Goal: Transaction & Acquisition: Purchase product/service

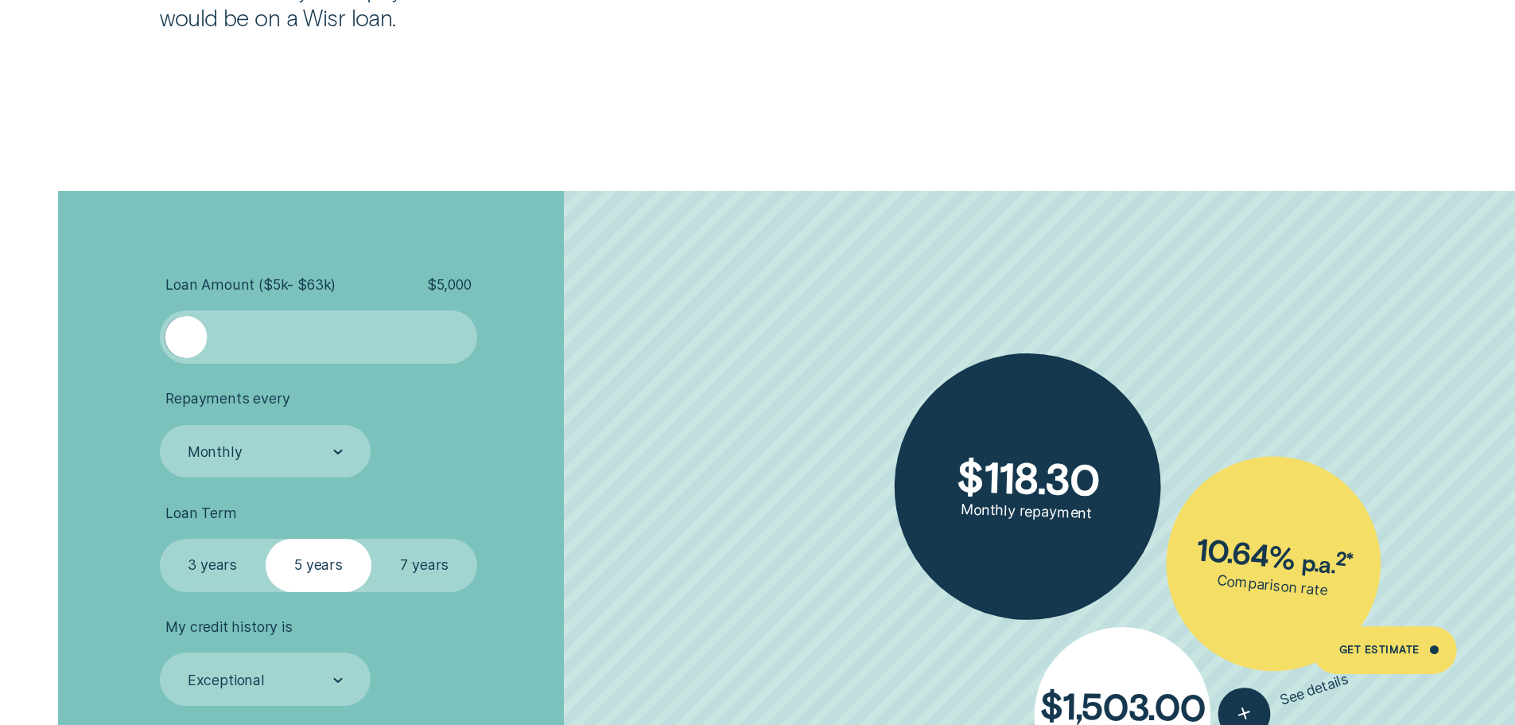
scroll to position [3500, 0]
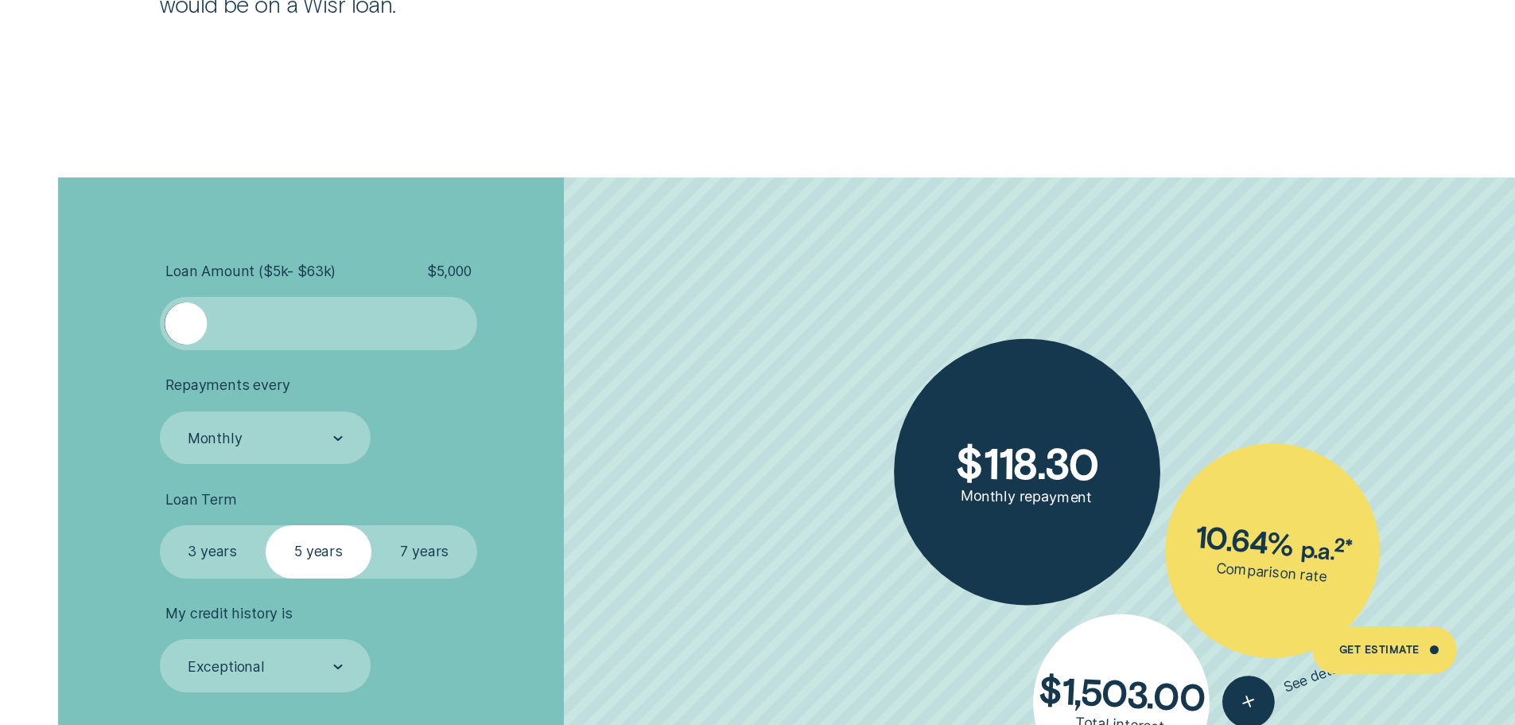
drag, startPoint x: 194, startPoint y: 332, endPoint x: 147, endPoint y: 332, distance: 46.9
click at [147, 332] on div "Loan Amount ( $5k - $63k ) $ 5,000 Repayments every Monthly Loan Term Select Lo…" at bounding box center [757, 547] width 1417 height 740
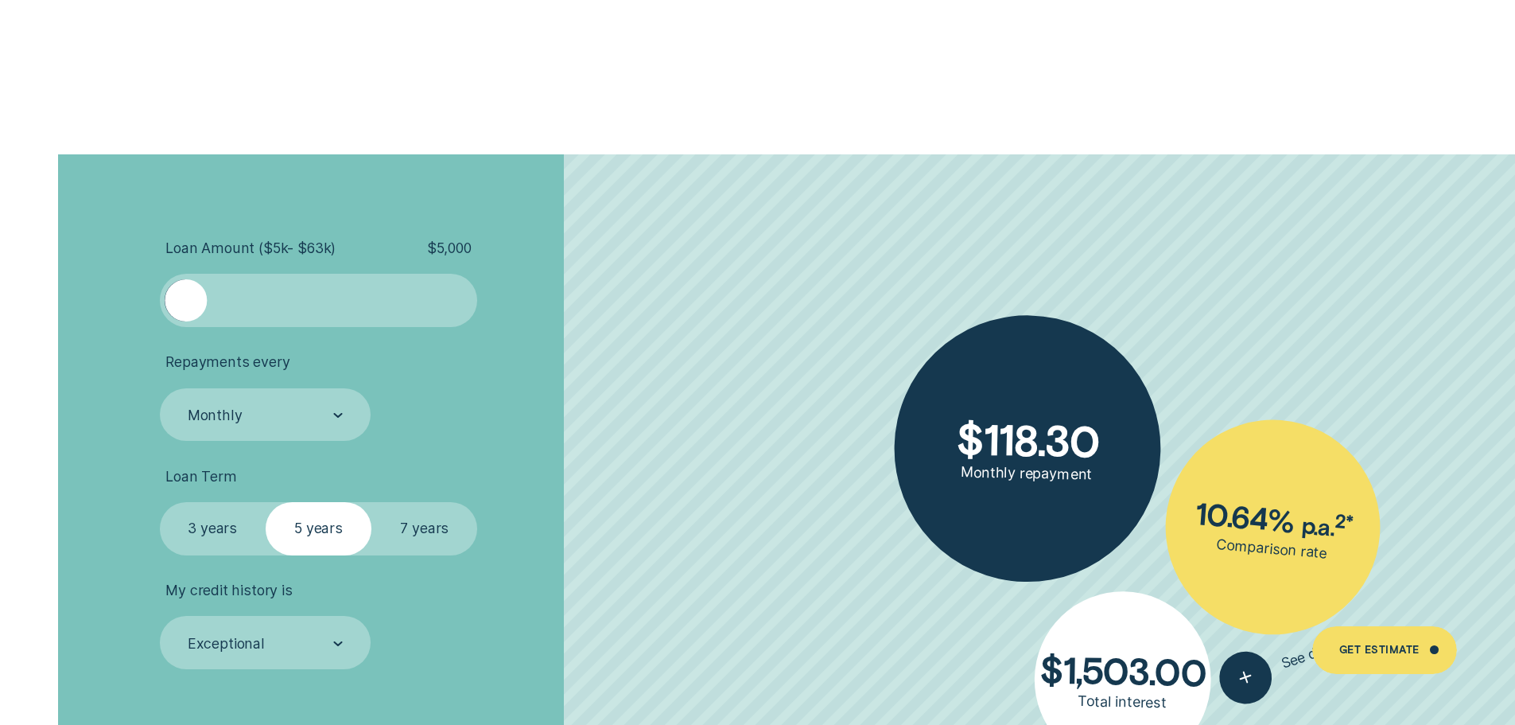
scroll to position [3580, 0]
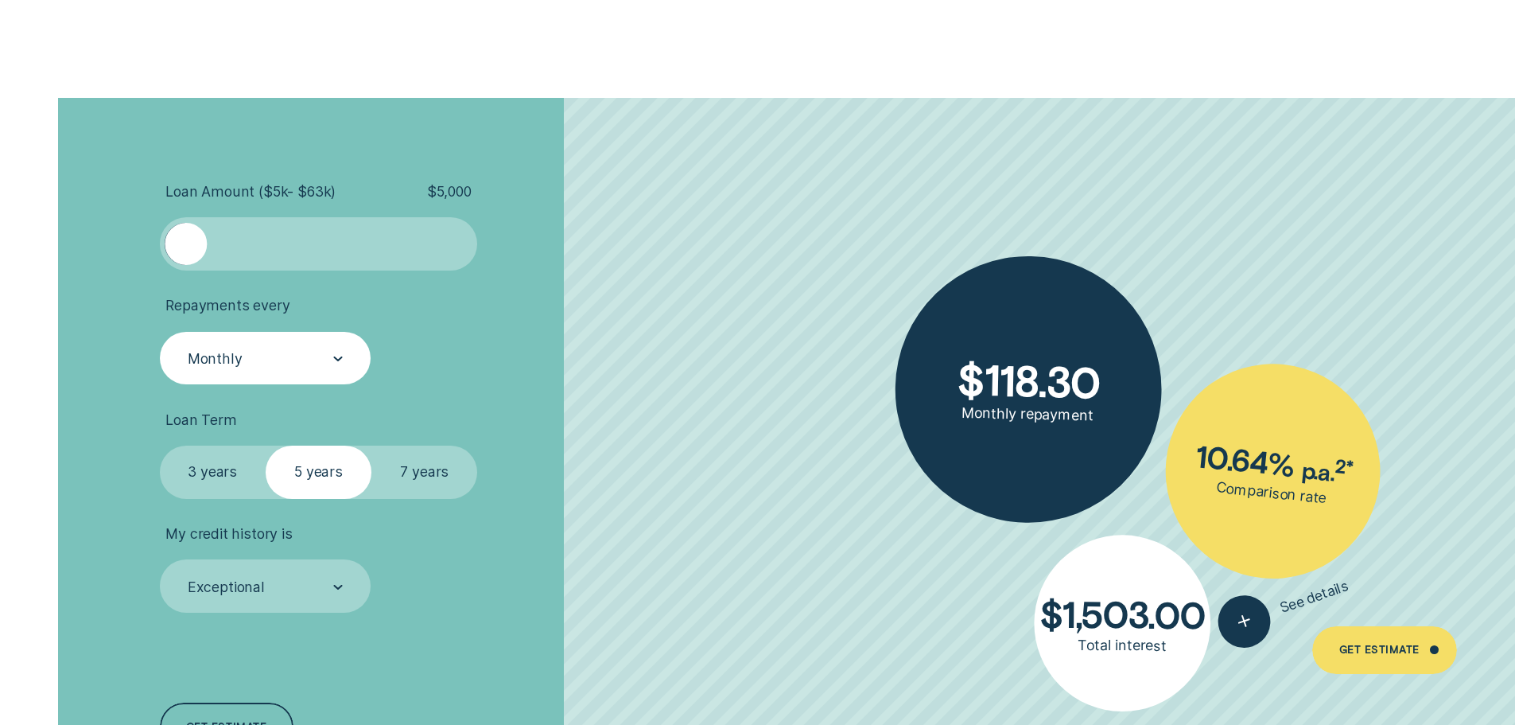
click at [323, 349] on div "Monthly" at bounding box center [264, 359] width 157 height 20
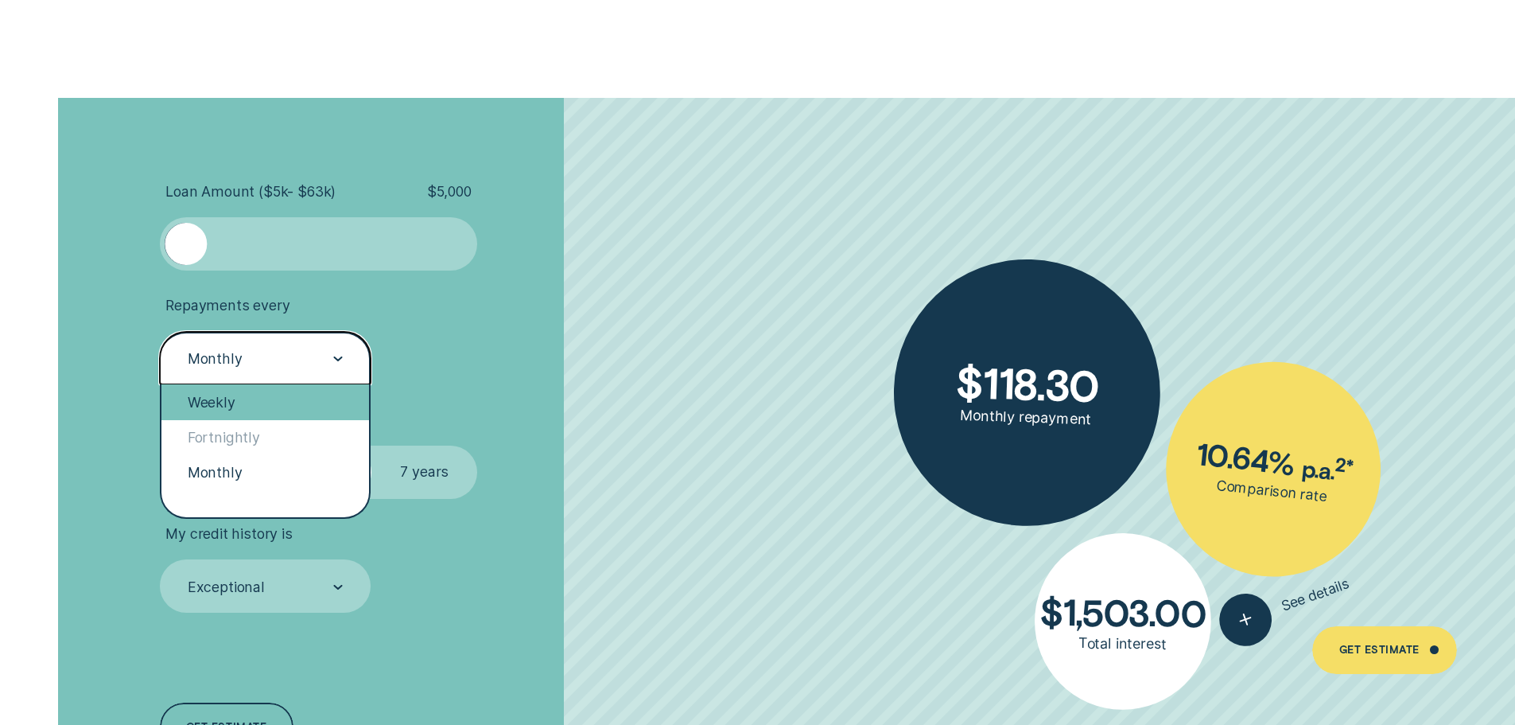
click at [286, 389] on div "Weekly" at bounding box center [265, 401] width 208 height 35
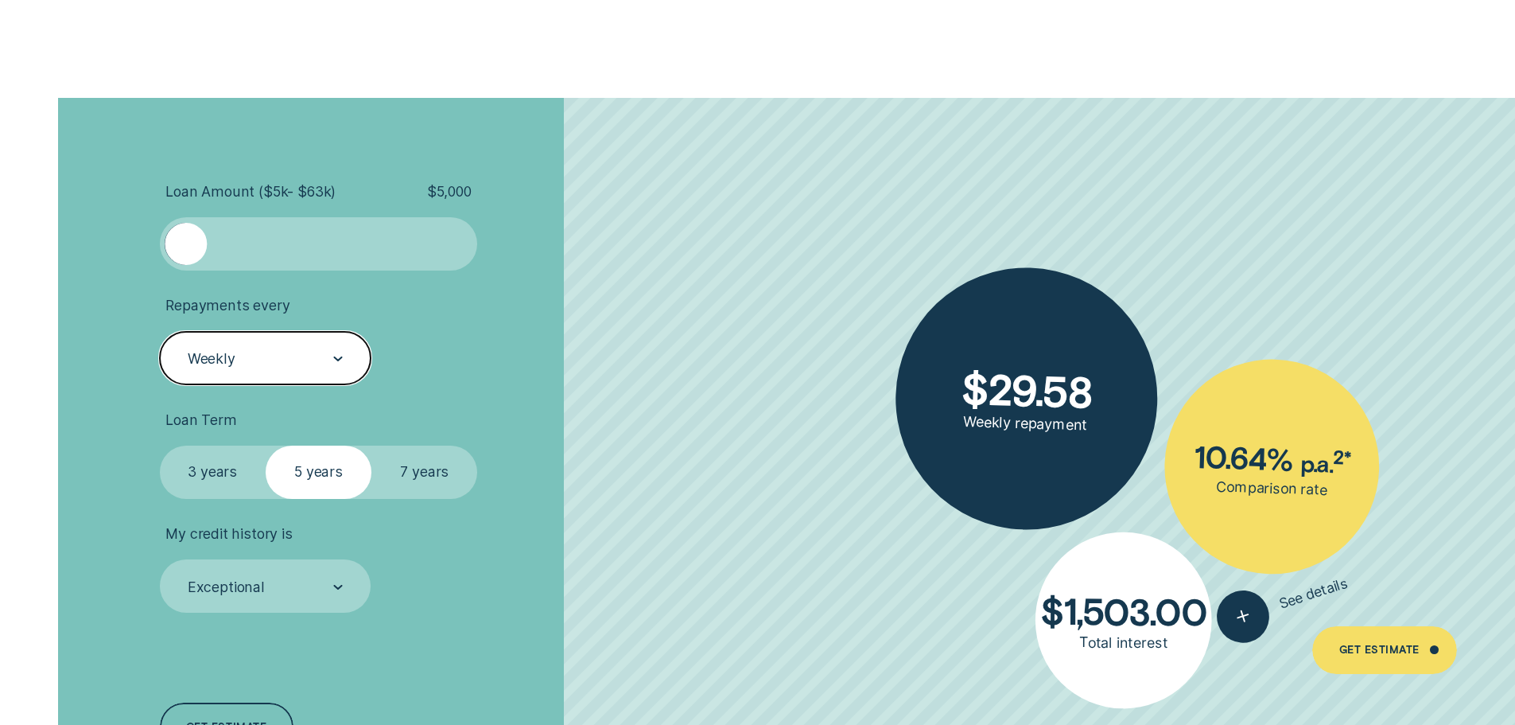
click at [217, 473] on label "3 years" at bounding box center [213, 471] width 106 height 53
click at [160, 445] on input "3 years" at bounding box center [160, 445] width 0 height 0
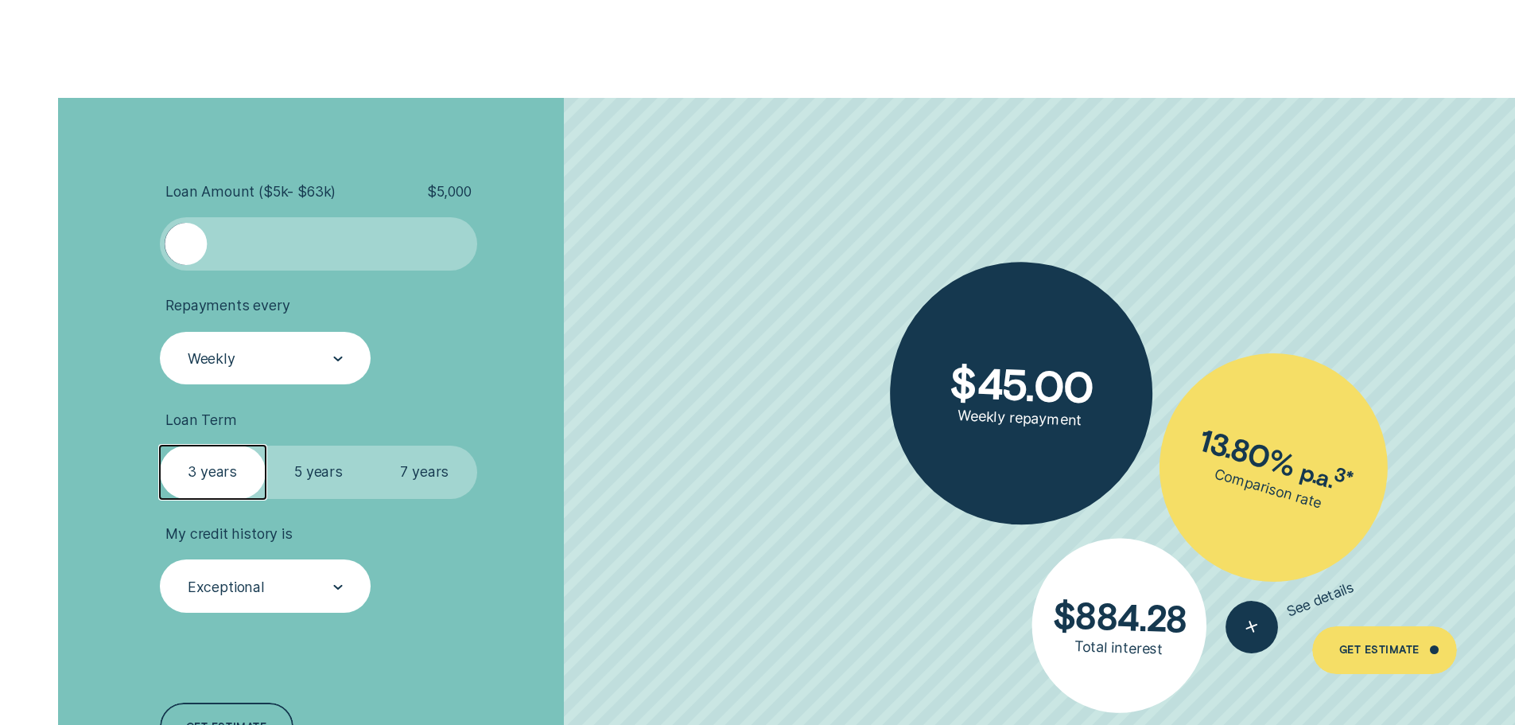
click at [288, 577] on div "Exceptional" at bounding box center [264, 587] width 157 height 20
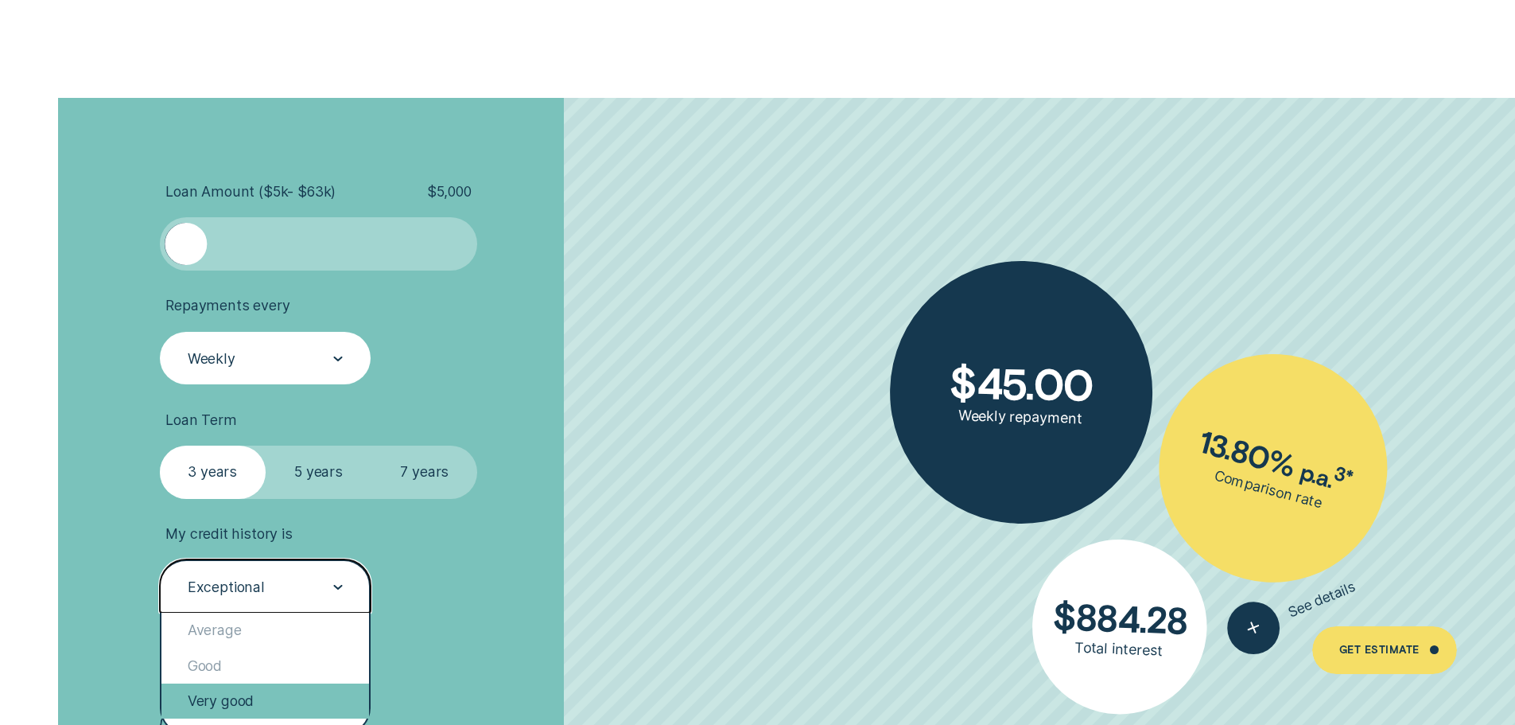
click at [241, 692] on div "Very good" at bounding box center [265, 700] width 208 height 35
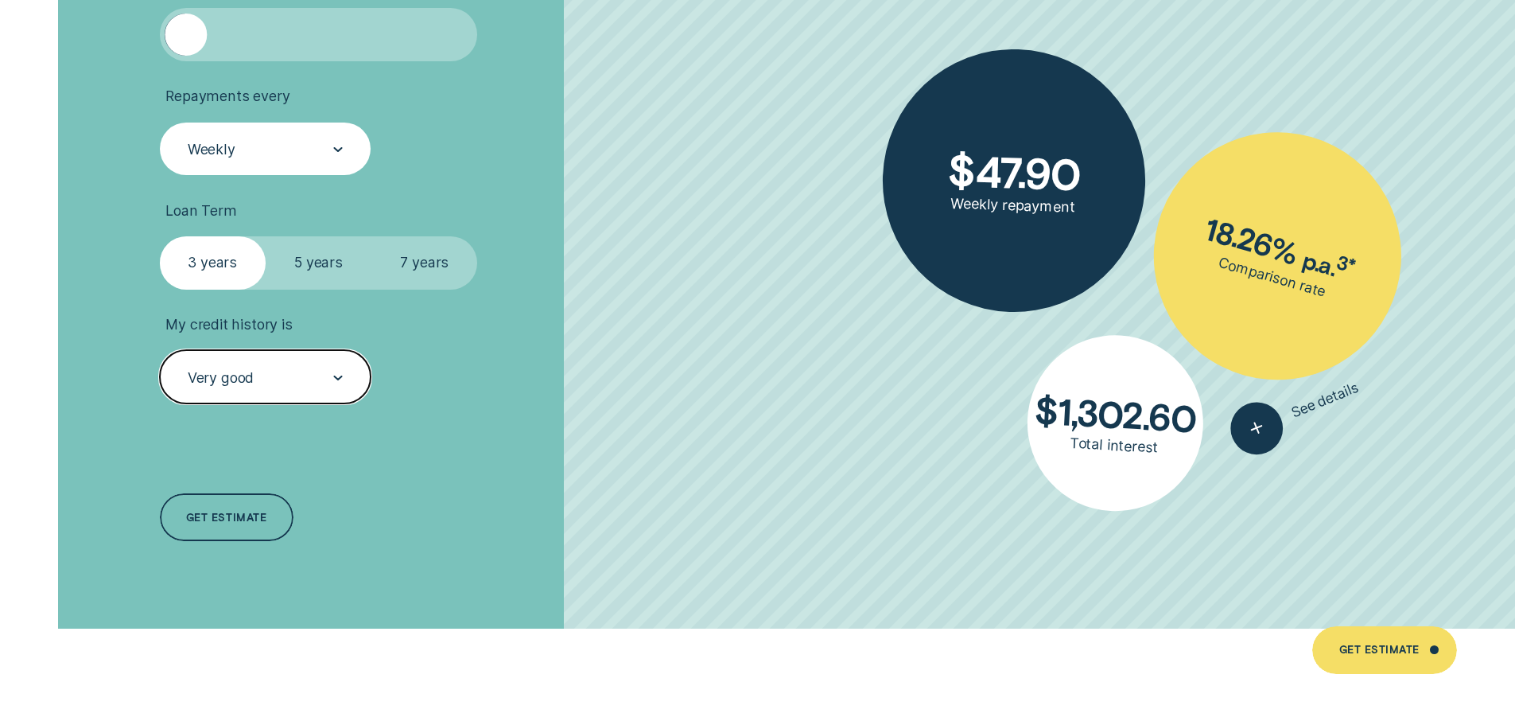
scroll to position [3818, 0]
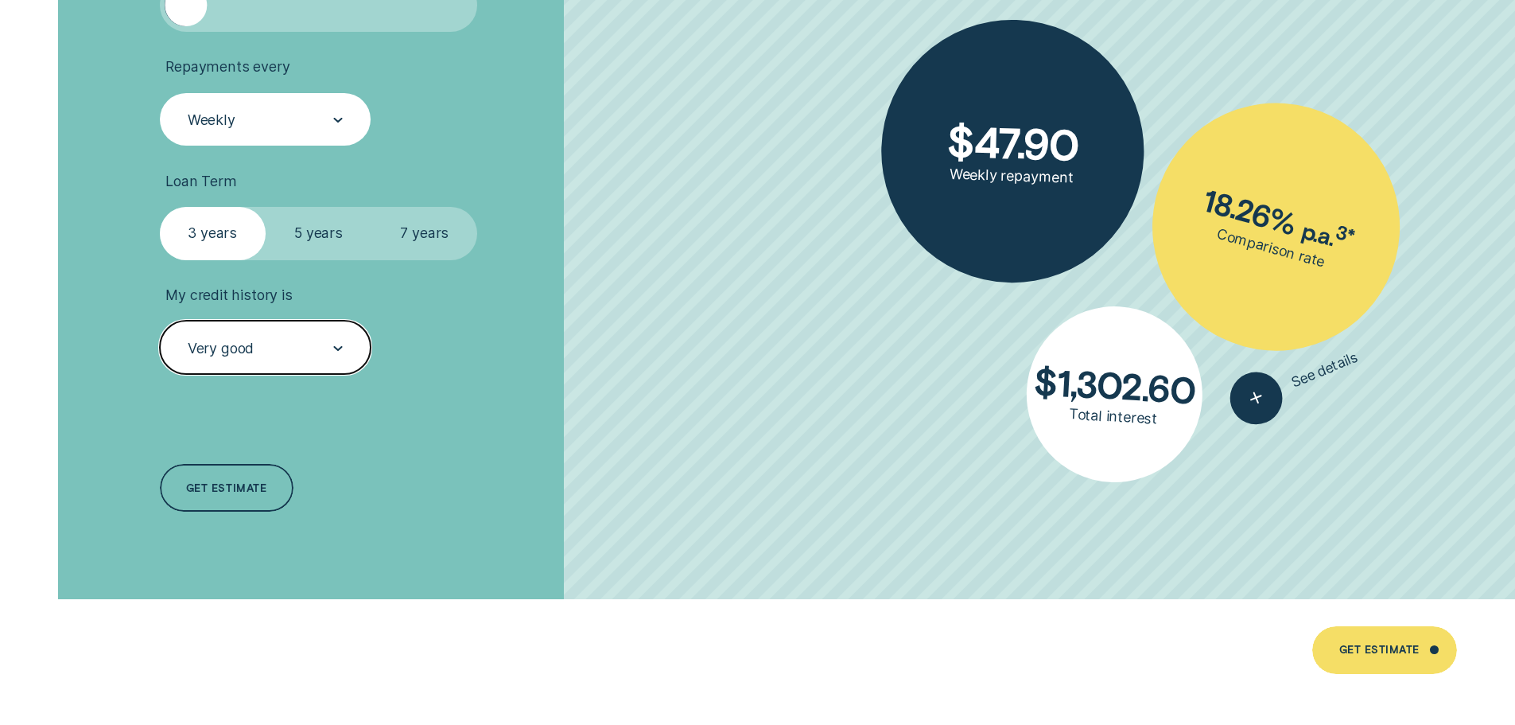
click at [342, 334] on div at bounding box center [338, 348] width 10 height 52
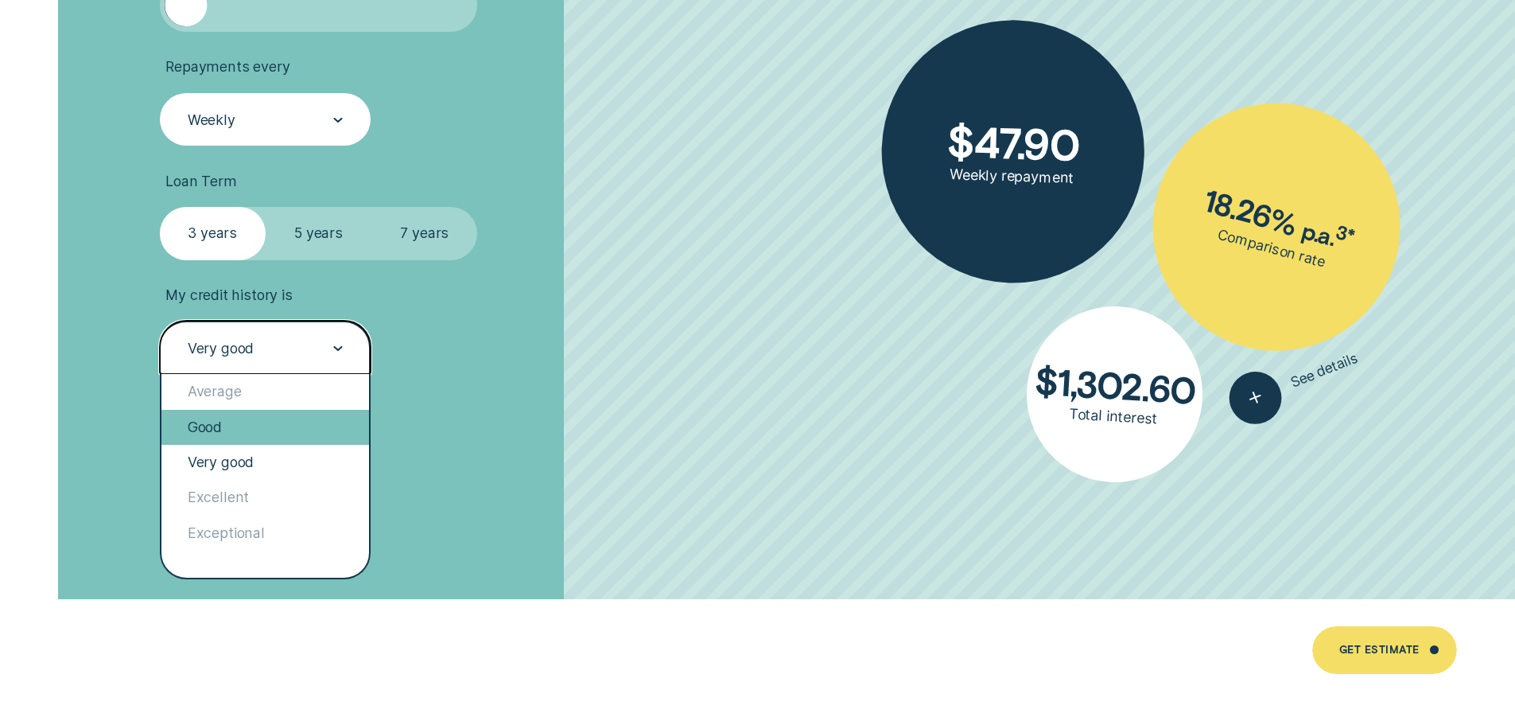
click at [297, 426] on div "Good" at bounding box center [265, 427] width 208 height 35
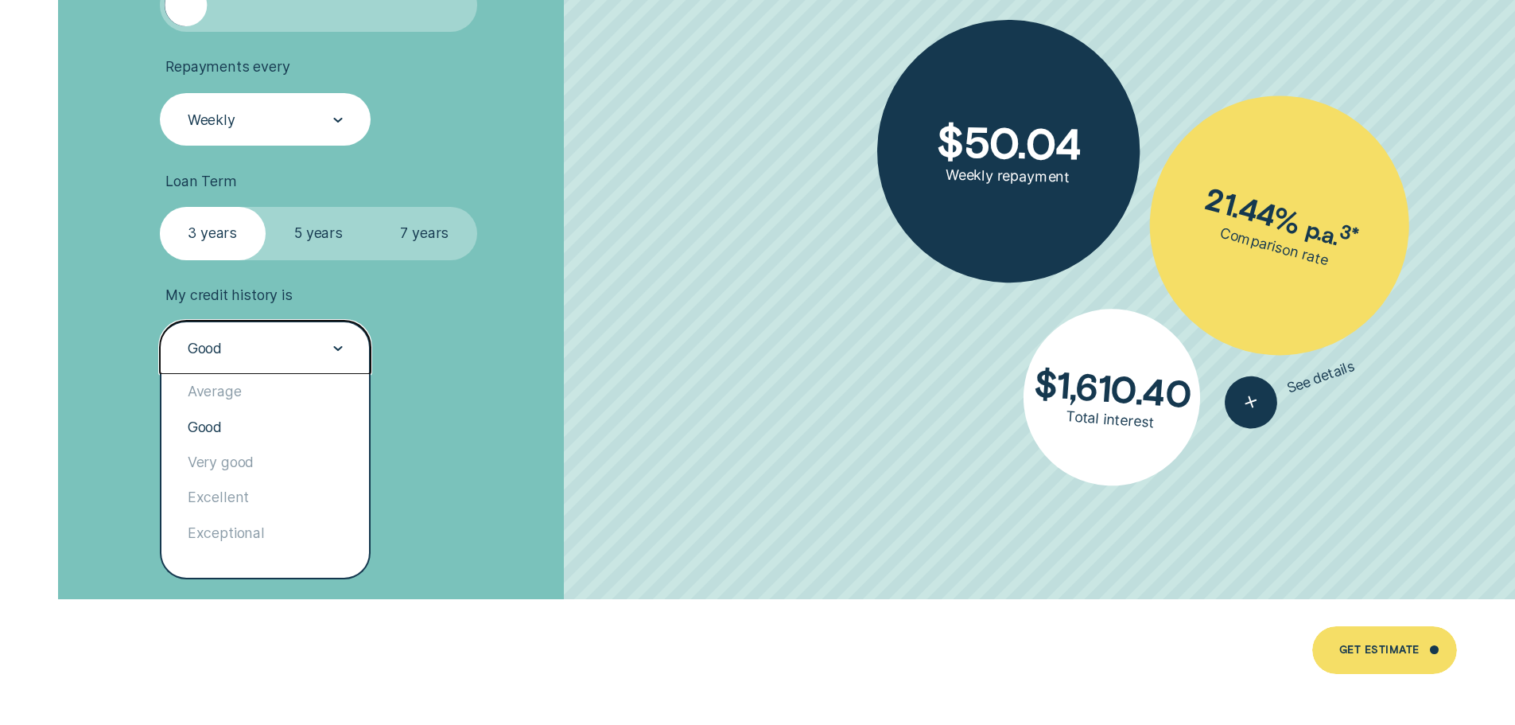
click at [335, 331] on div at bounding box center [338, 348] width 10 height 52
click at [292, 496] on div "Excellent" at bounding box center [265, 497] width 208 height 35
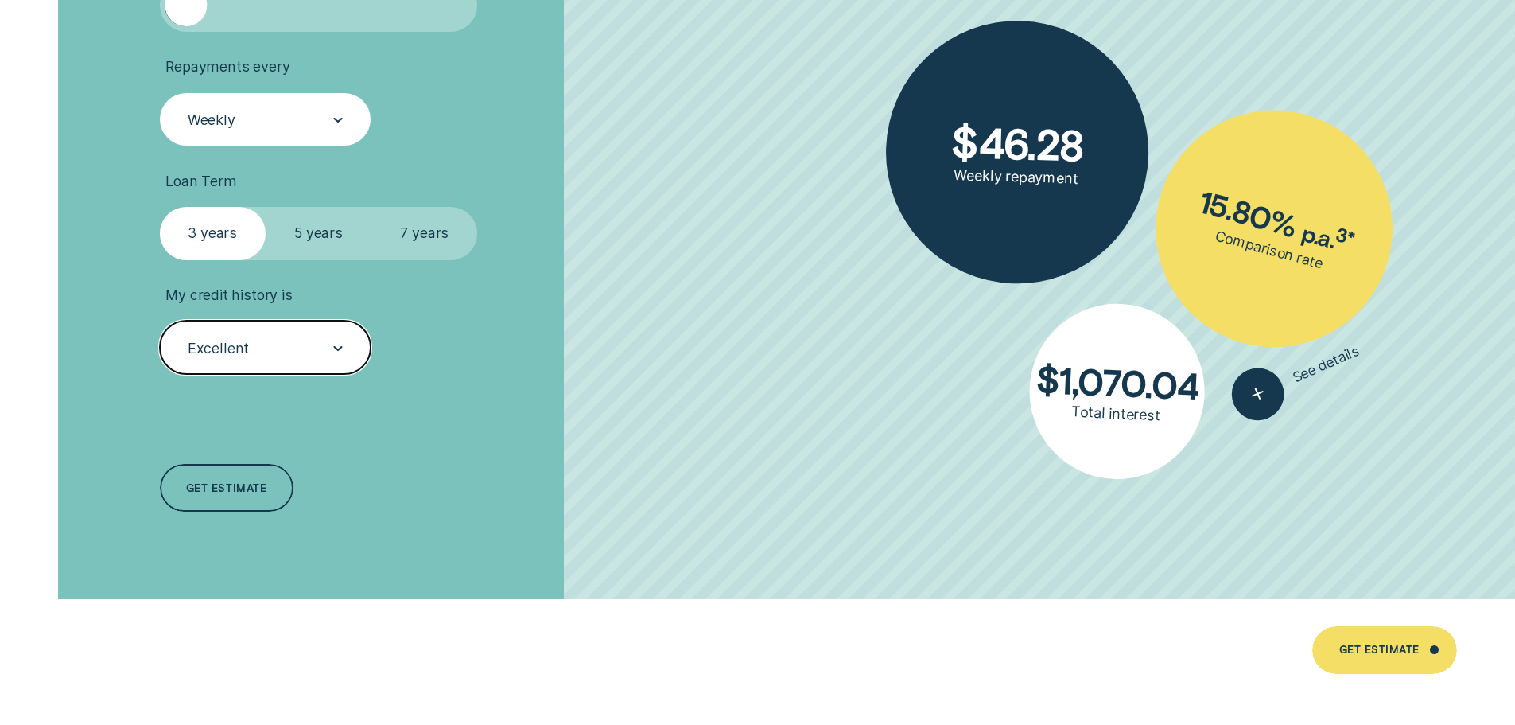
click at [313, 349] on div "Excellent" at bounding box center [264, 348] width 157 height 20
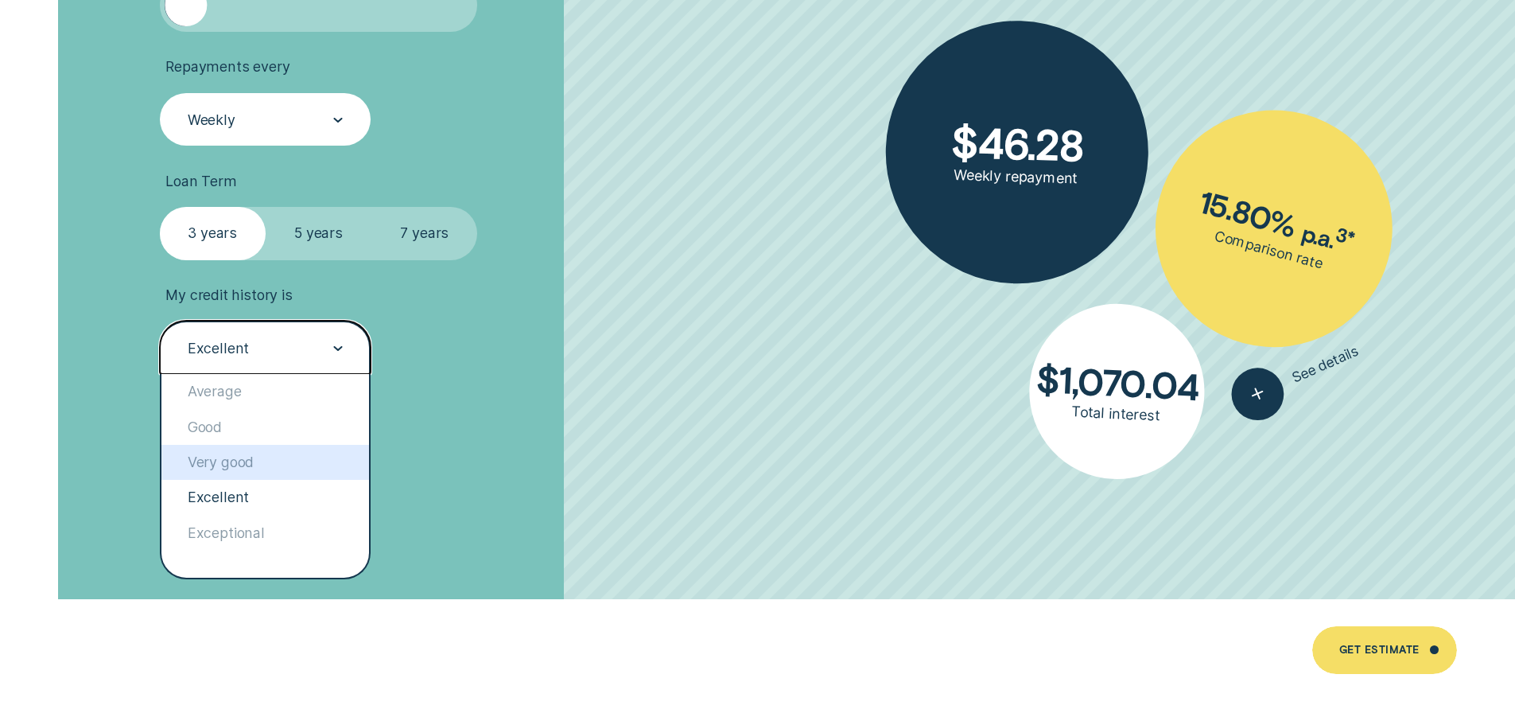
click at [280, 458] on div "Very good" at bounding box center [265, 462] width 208 height 35
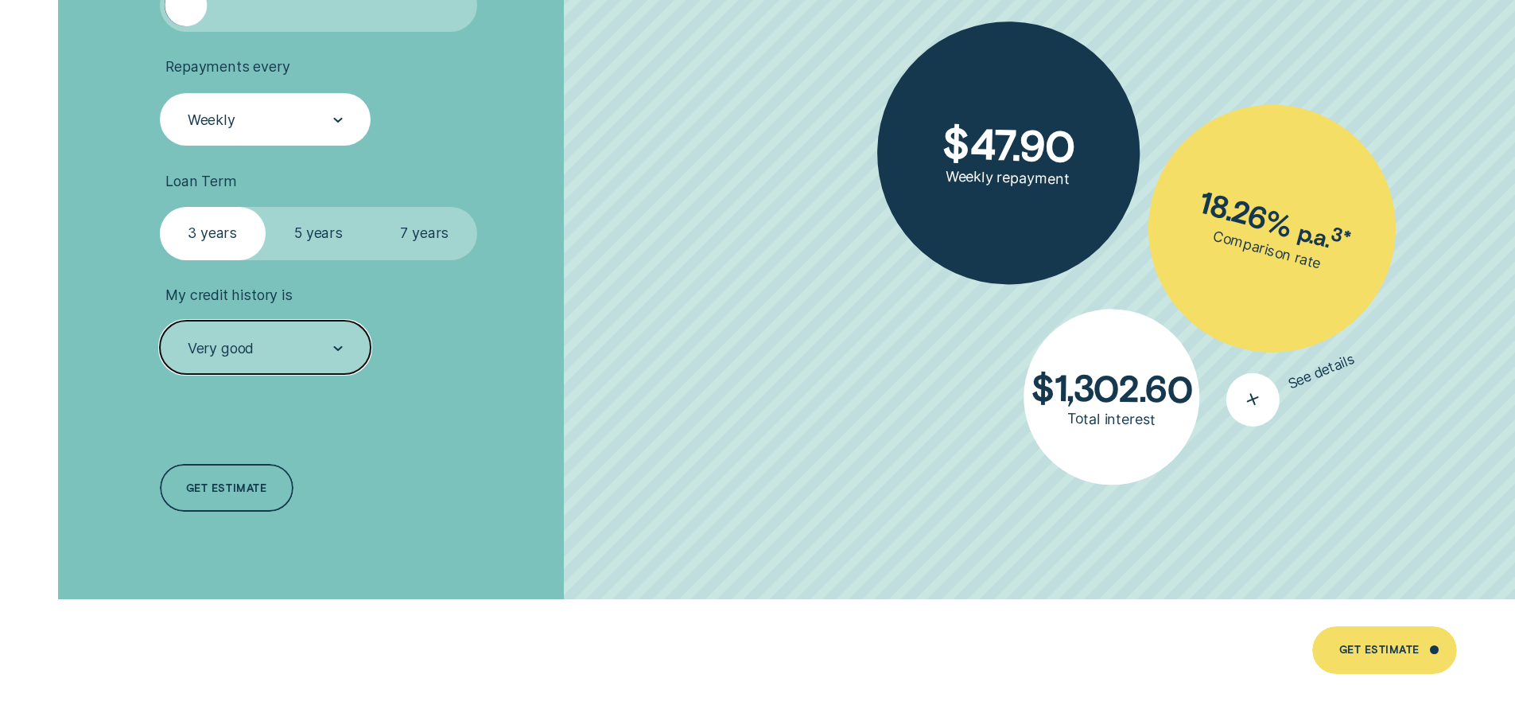
click at [1253, 409] on icon "button" at bounding box center [1252, 399] width 33 height 32
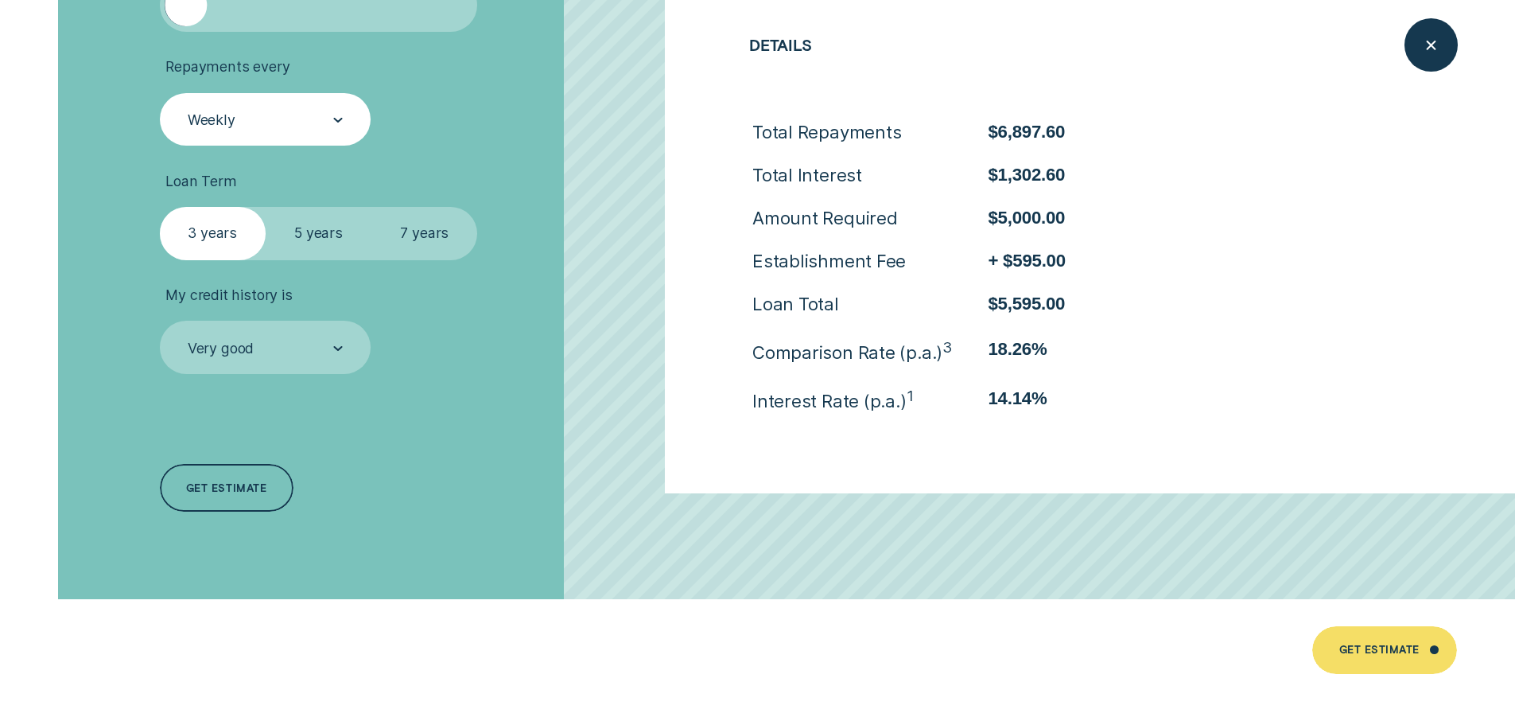
click at [554, 379] on div "Loan Amount ( $5k - $63k ) $ 5,000 Repayments every Weekly Loan Term Select Loa…" at bounding box center [403, 229] width 506 height 740
click at [1434, 53] on icon "Close loan details" at bounding box center [1430, 45] width 27 height 25
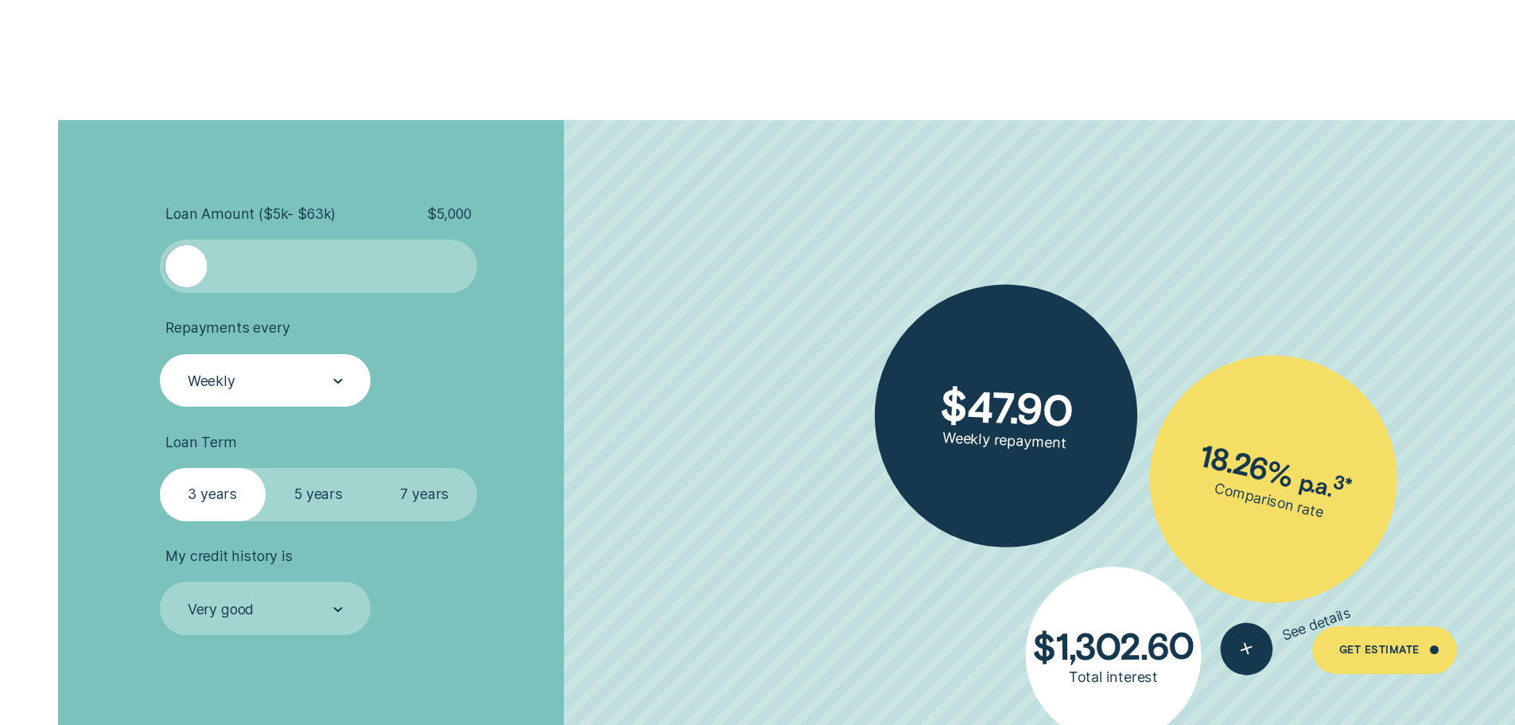
scroll to position [3500, 0]
